Goal: Understand site structure: Understand site structure

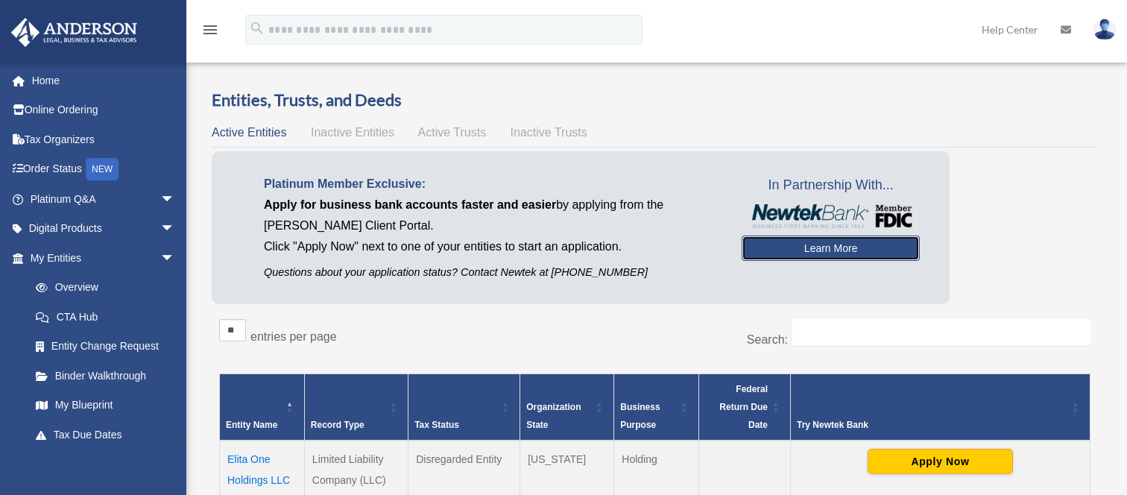
click at [830, 256] on link "Learn More" at bounding box center [831, 248] width 178 height 25
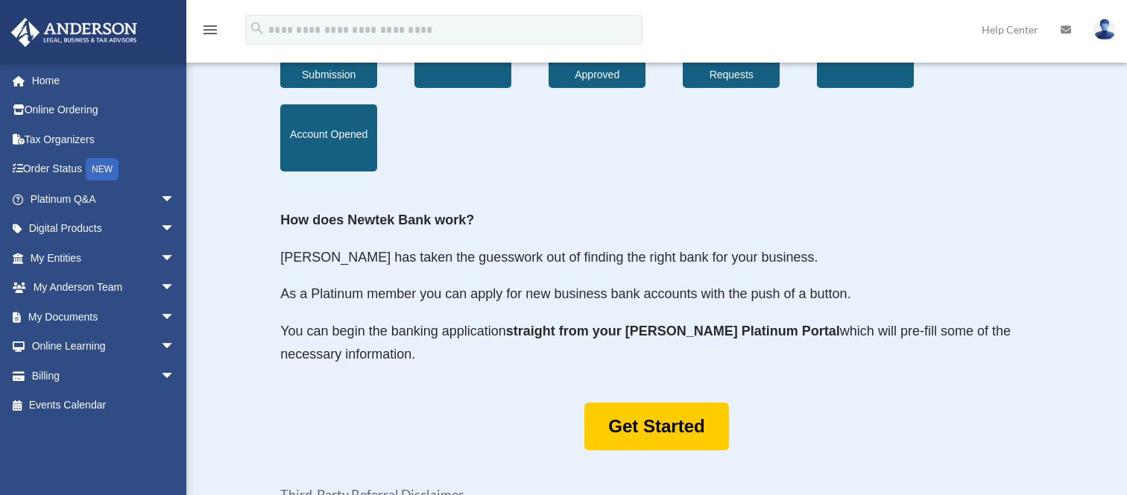
scroll to position [596, 0]
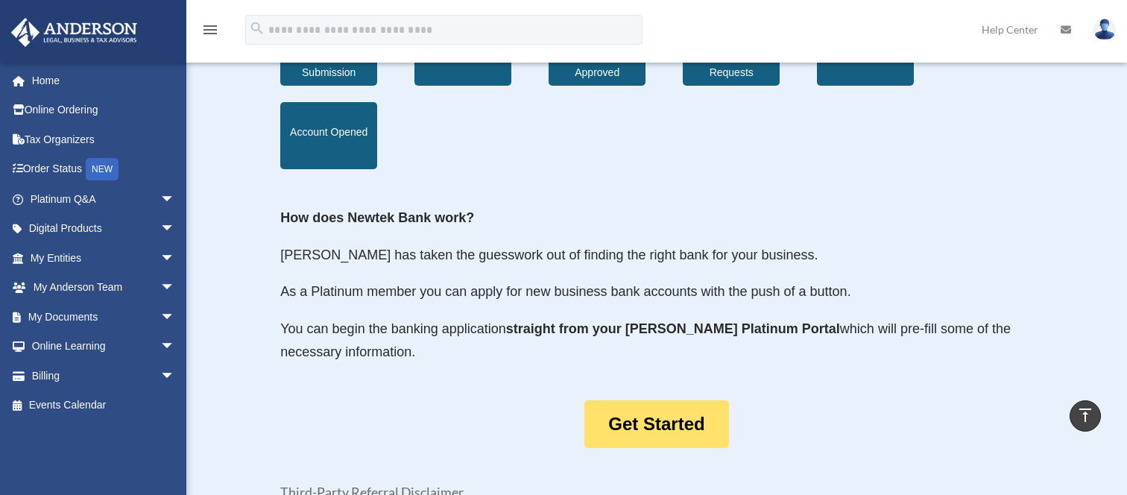
click at [631, 409] on link "Get Started" at bounding box center [657, 424] width 144 height 48
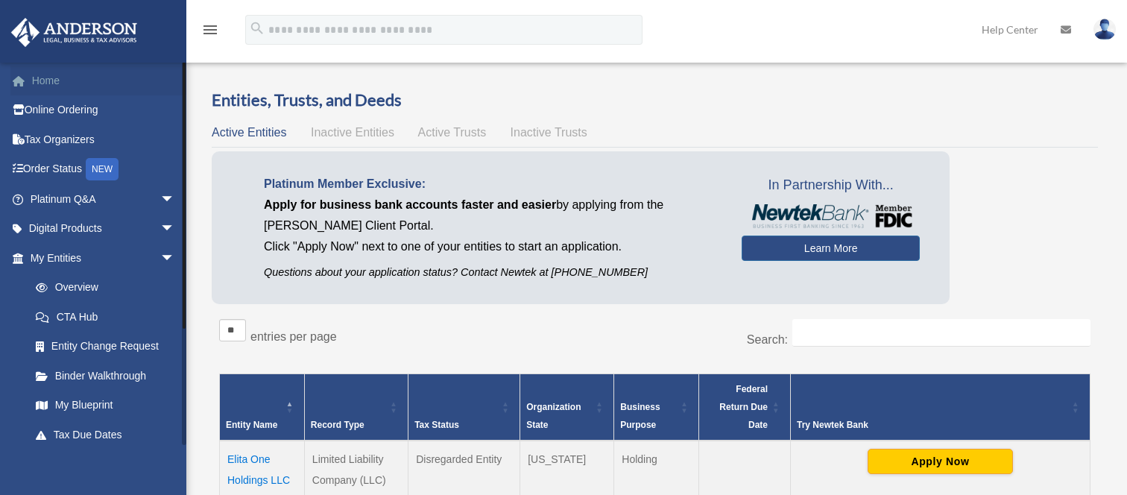
click at [51, 88] on link "Home" at bounding box center [103, 81] width 187 height 30
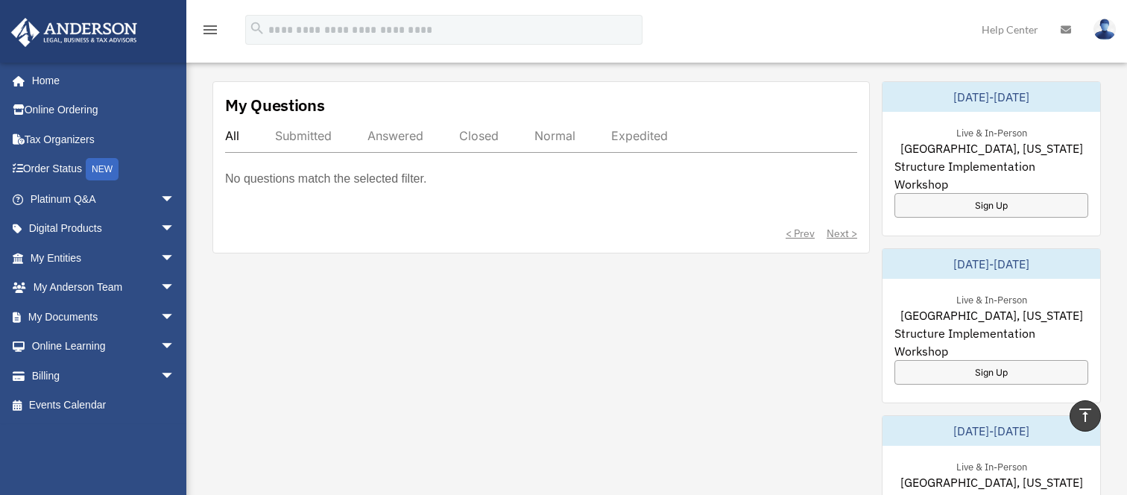
scroll to position [522, 0]
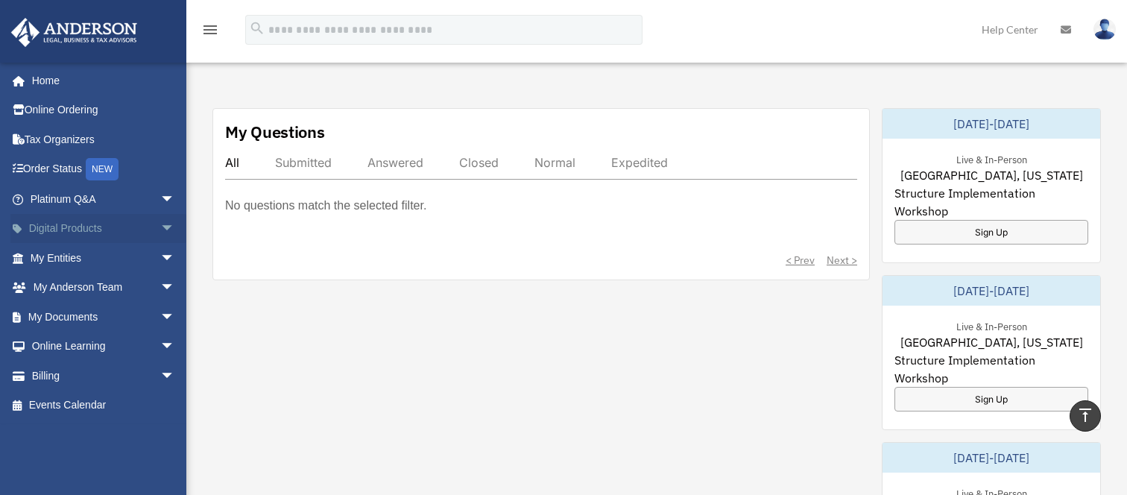
click at [78, 230] on link "Digital Products arrow_drop_down" at bounding box center [103, 229] width 187 height 30
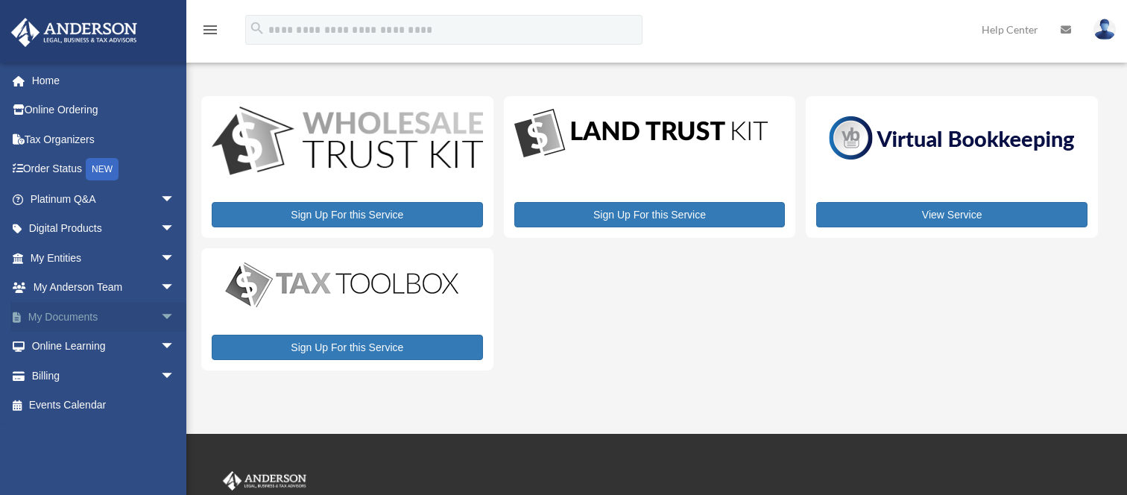
click at [71, 321] on link "My Documents arrow_drop_down" at bounding box center [103, 317] width 187 height 30
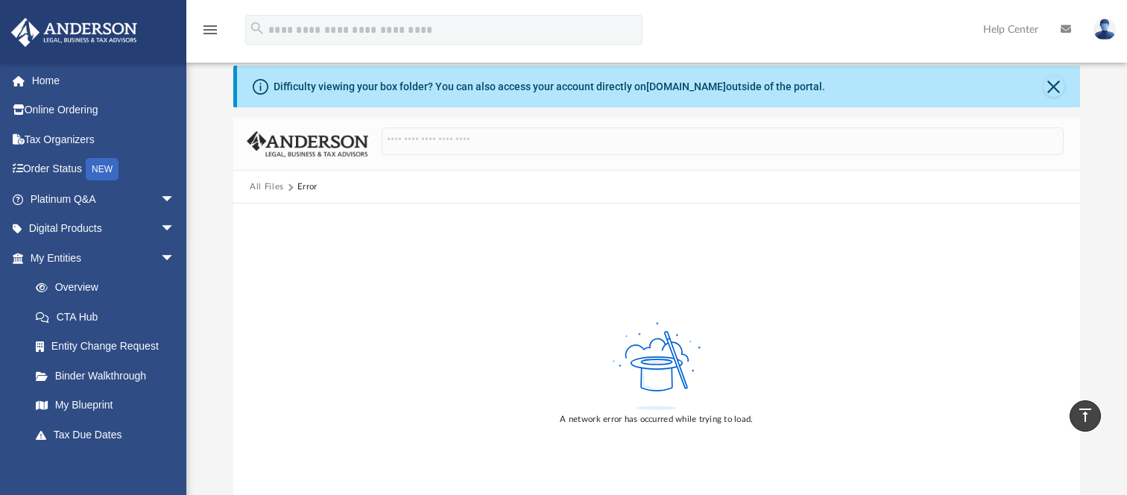
scroll to position [12, 0]
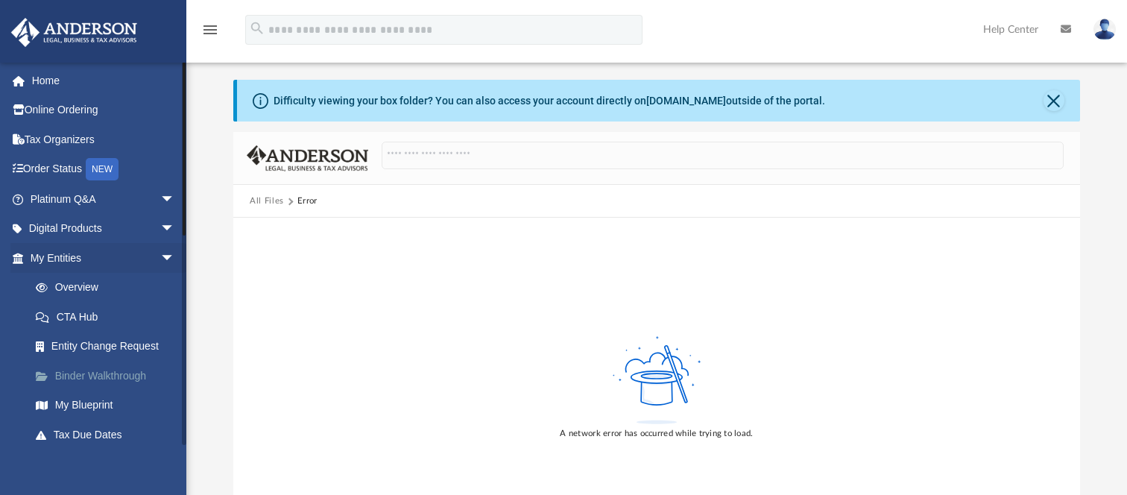
click at [83, 380] on link "Binder Walkthrough" at bounding box center [109, 376] width 177 height 30
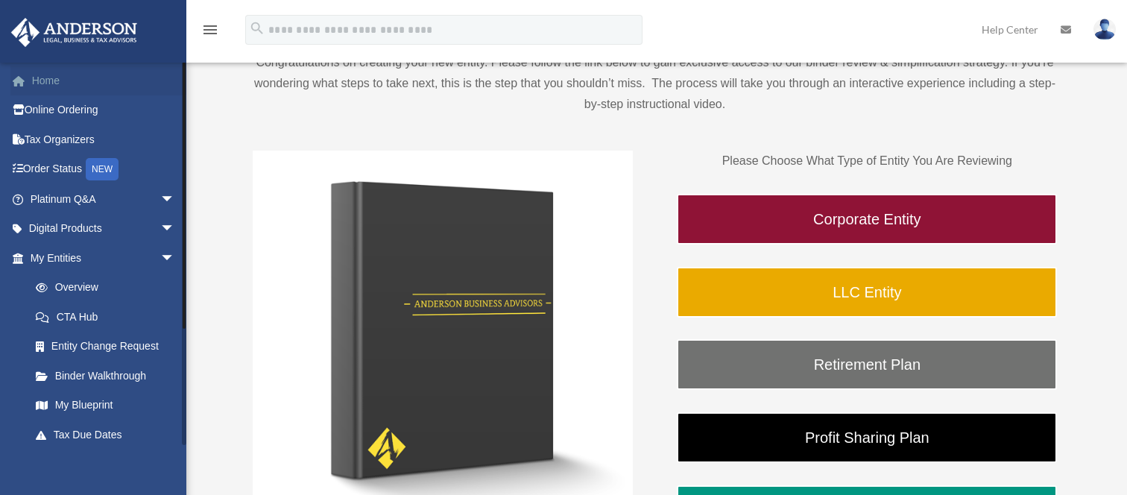
click at [52, 90] on link "Home" at bounding box center [103, 81] width 187 height 30
